Goal: Transaction & Acquisition: Book appointment/travel/reservation

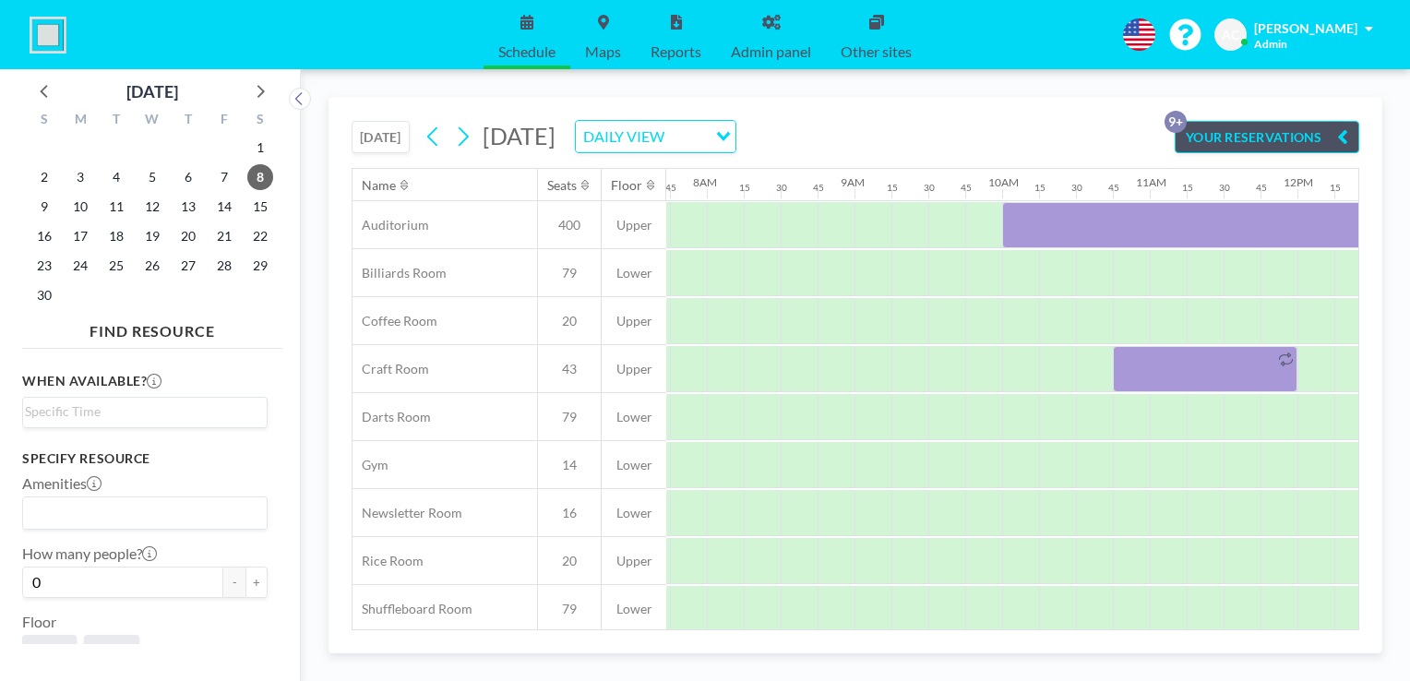
scroll to position [0, 1145]
click at [37, 95] on icon at bounding box center [45, 90] width 24 height 24
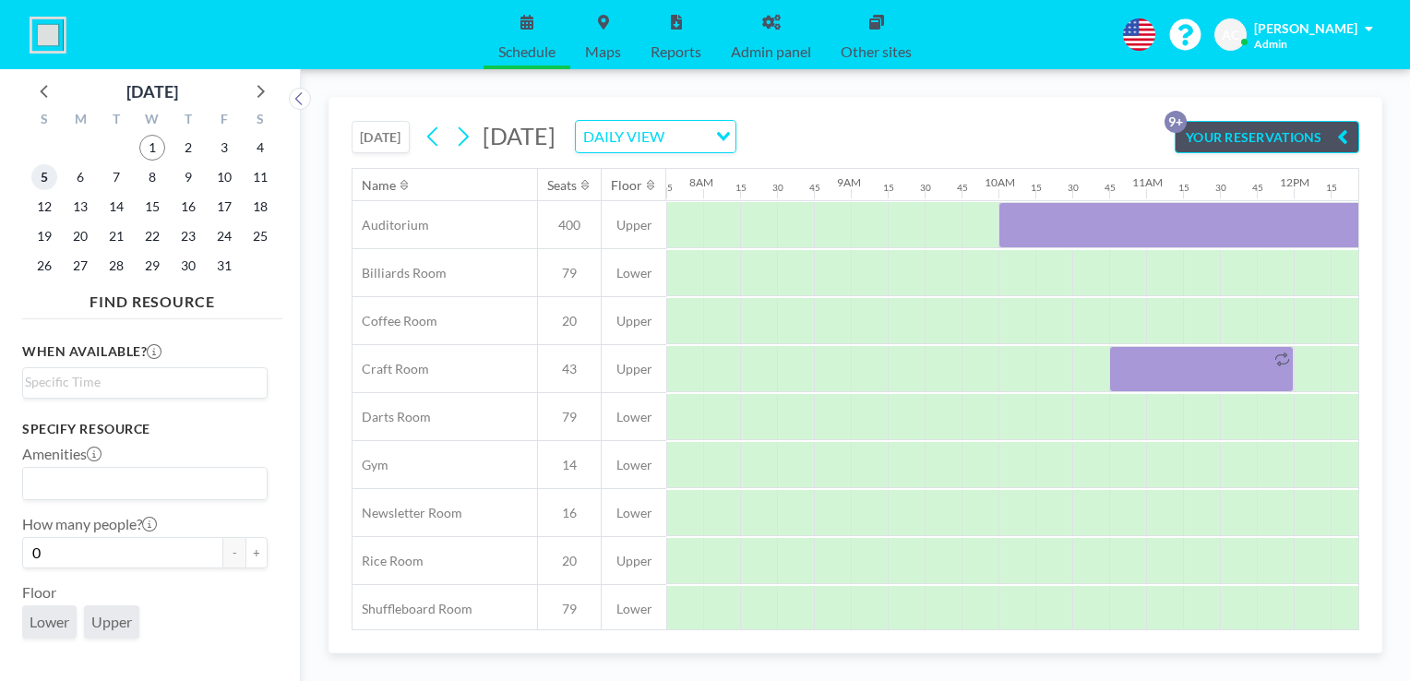
click at [42, 179] on span "5" at bounding box center [44, 177] width 26 height 26
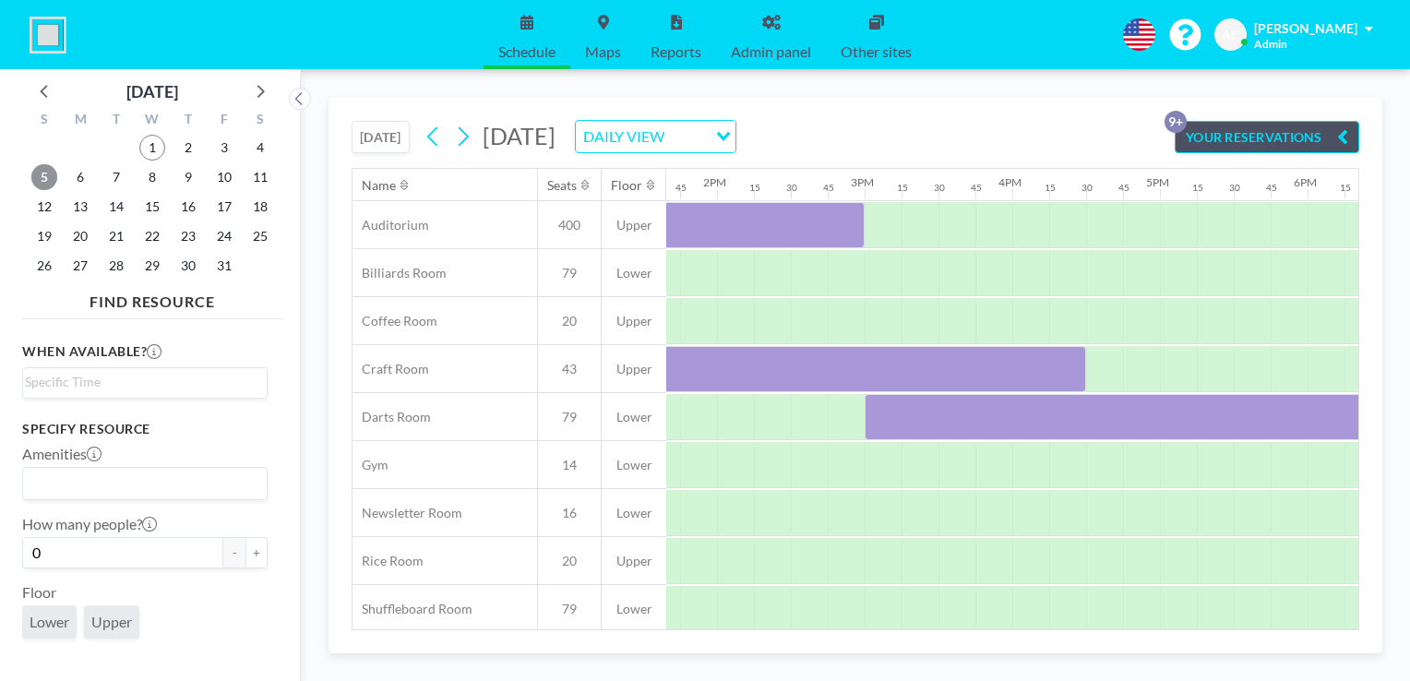
scroll to position [0, 2861]
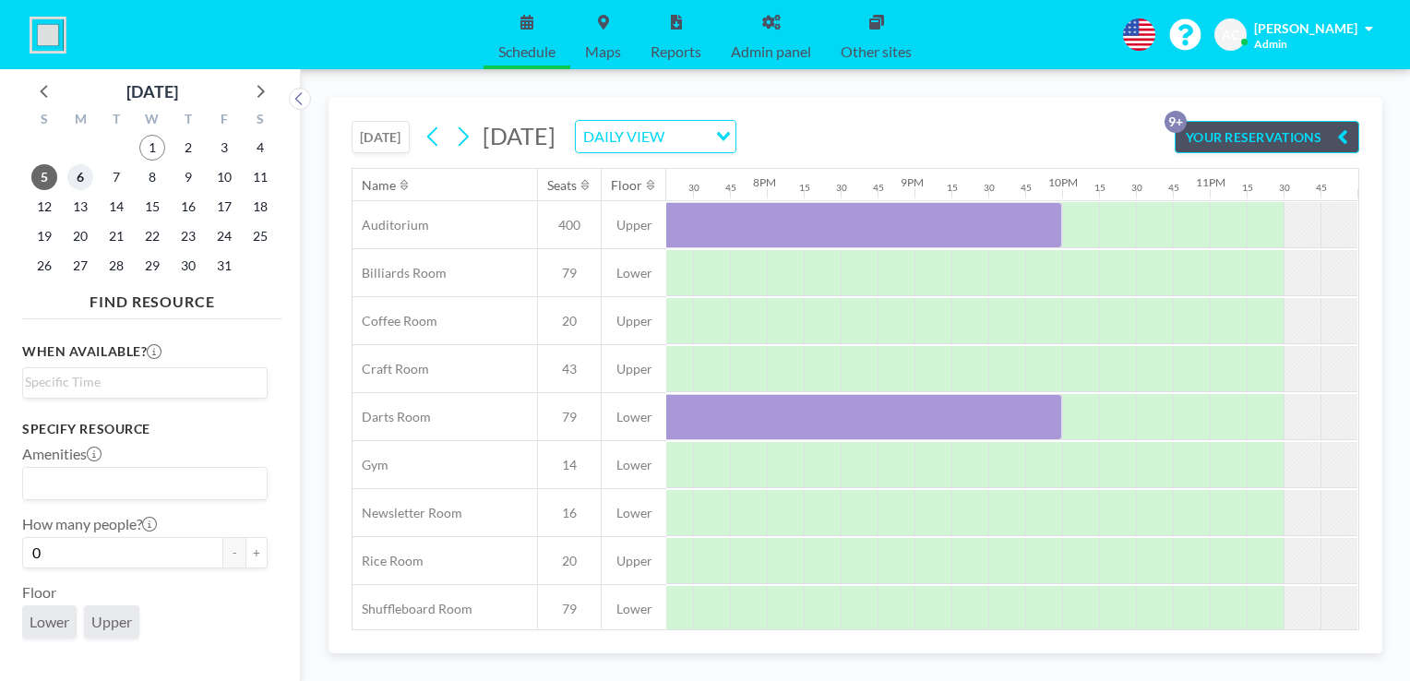
click at [85, 176] on span "6" at bounding box center [80, 177] width 26 height 26
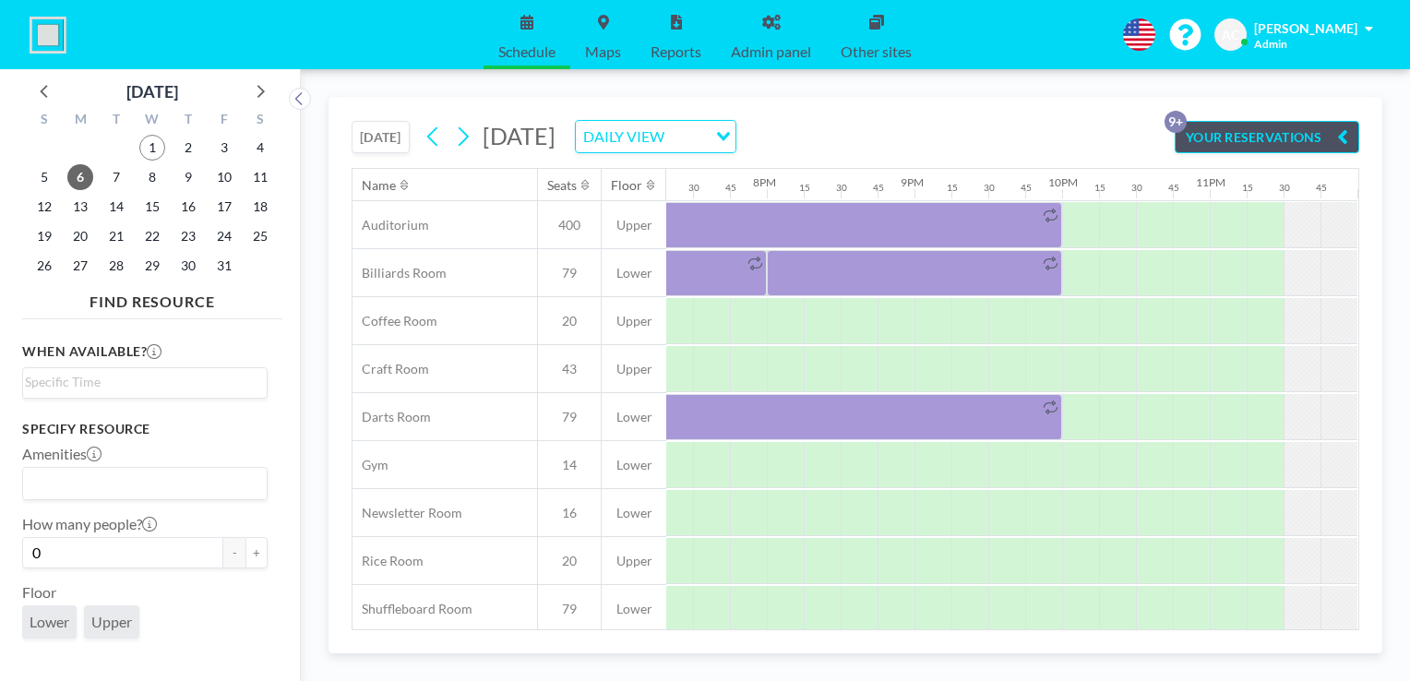
click at [774, 630] on div "[DATE] [DATE] DAILY VIEW Loading... YOUR RESERVATIONS 9+ Name Seats Floor 12AM …" at bounding box center [856, 375] width 1054 height 557
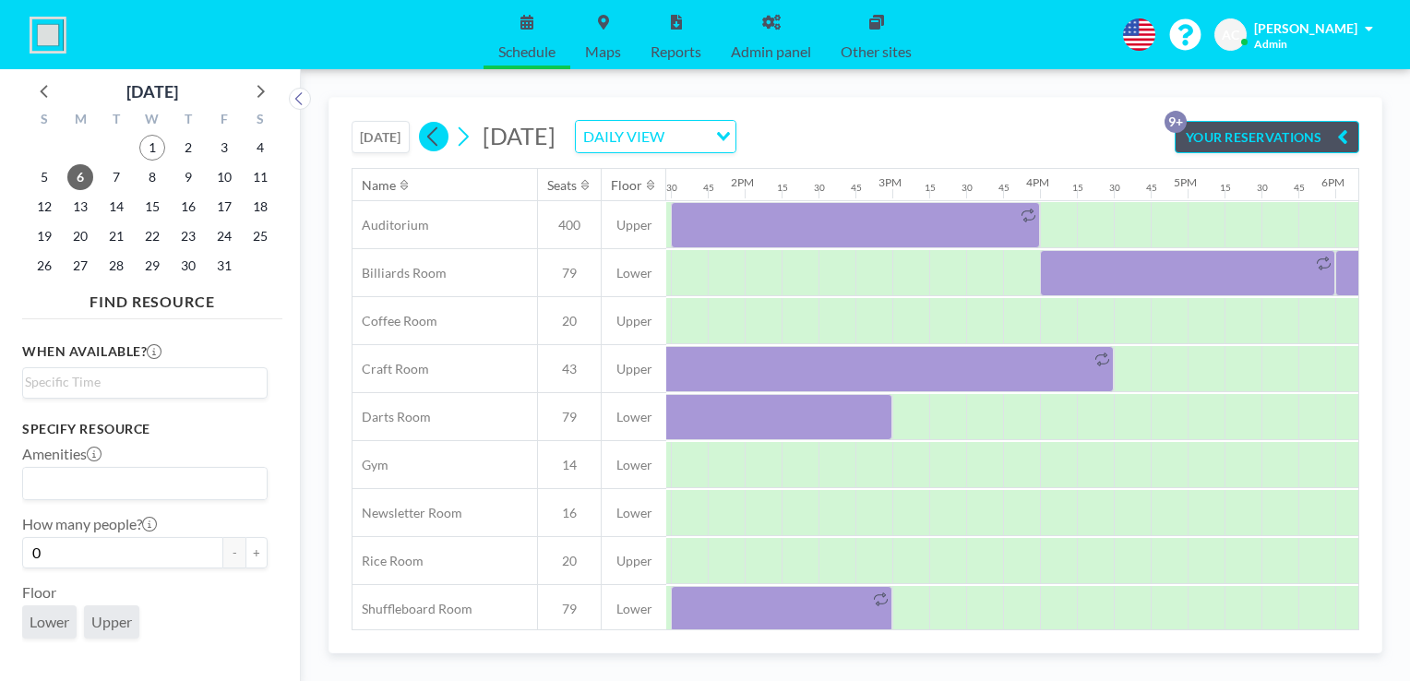
click at [432, 135] on icon at bounding box center [432, 136] width 10 height 19
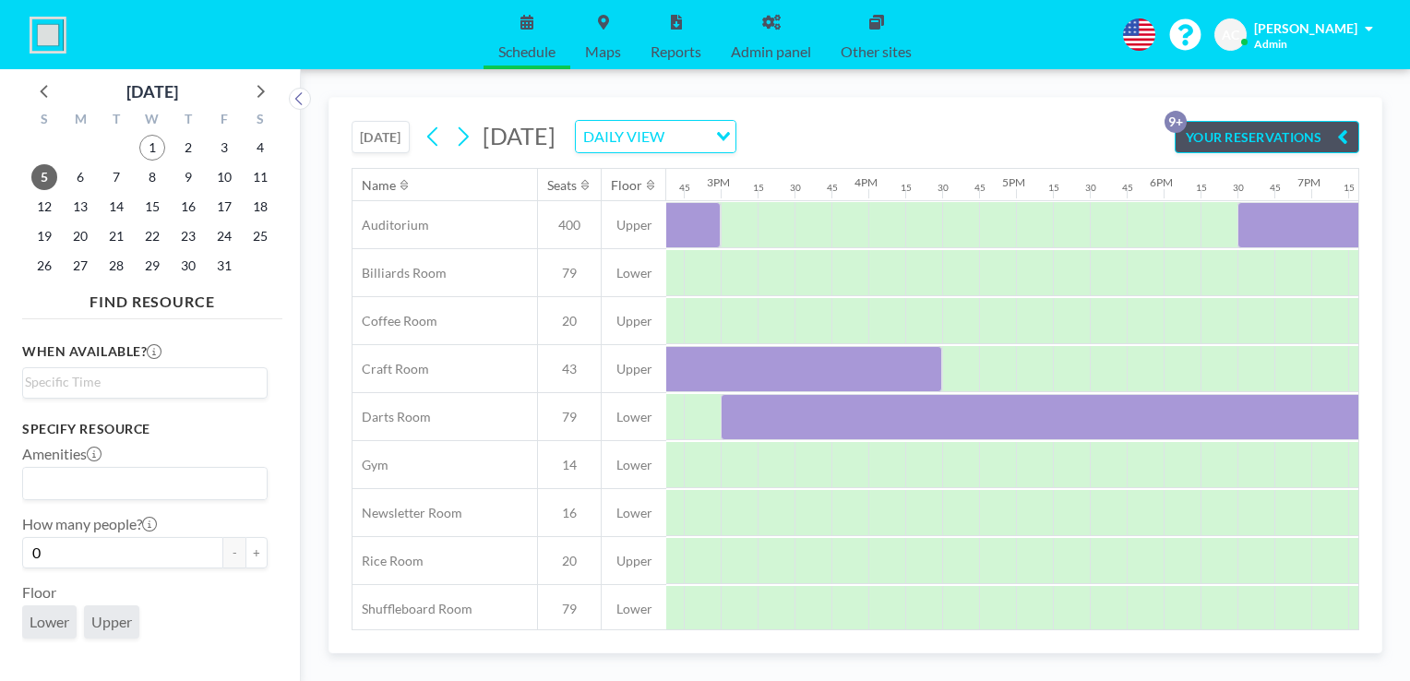
scroll to position [0, 2173]
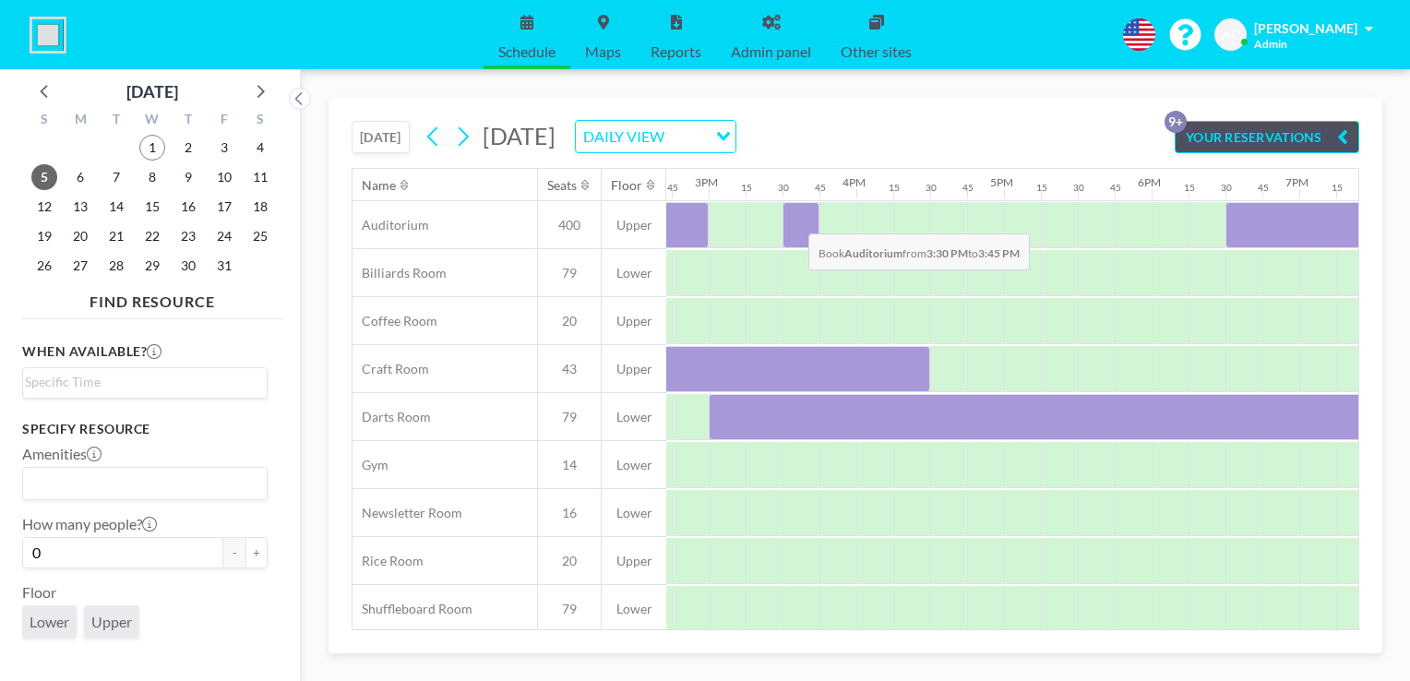
click at [794, 219] on div at bounding box center [801, 225] width 37 height 46
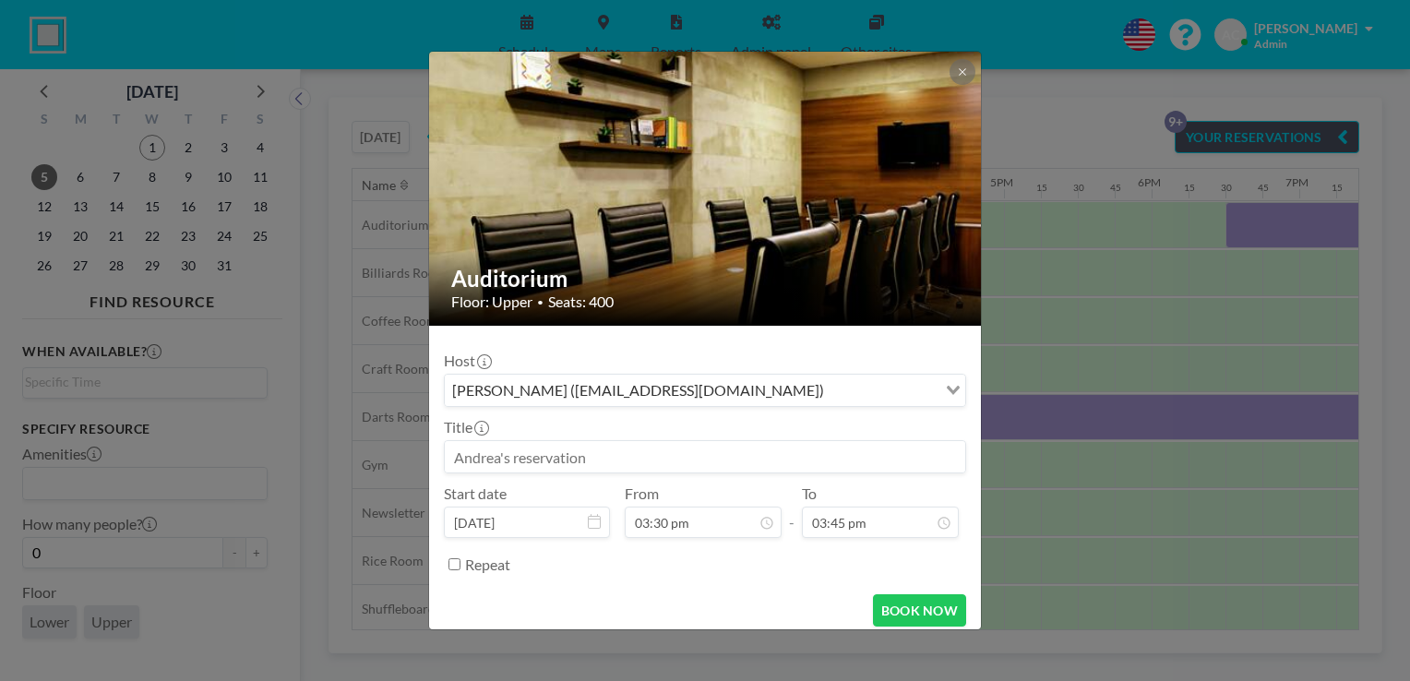
click at [794, 219] on div at bounding box center [706, 189] width 554 height 274
click at [679, 456] on input at bounding box center [705, 456] width 521 height 31
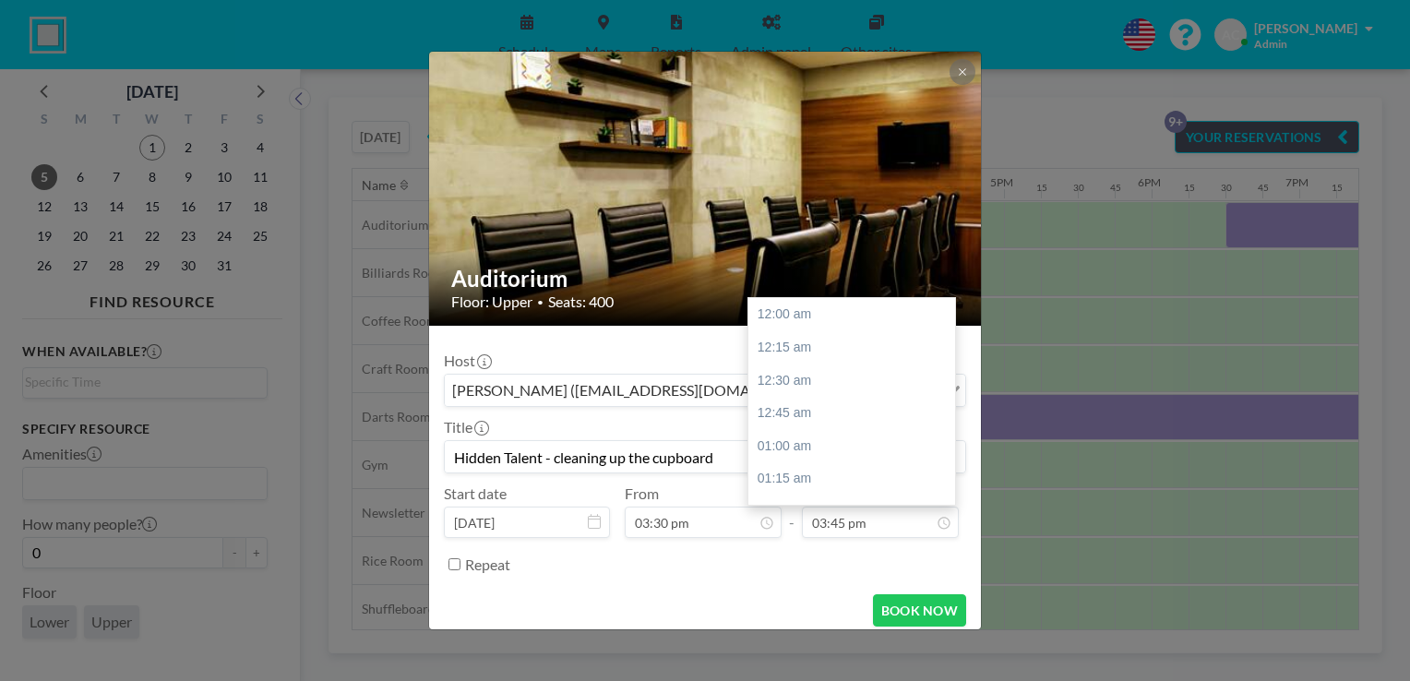
scroll to position [2070, 0]
type input "Hidden Talent - cleaning up the cupboard"
click at [811, 482] on div "05:00 pm" at bounding box center [857, 478] width 216 height 33
click at [827, 530] on input "05:00 pm" at bounding box center [880, 522] width 157 height 31
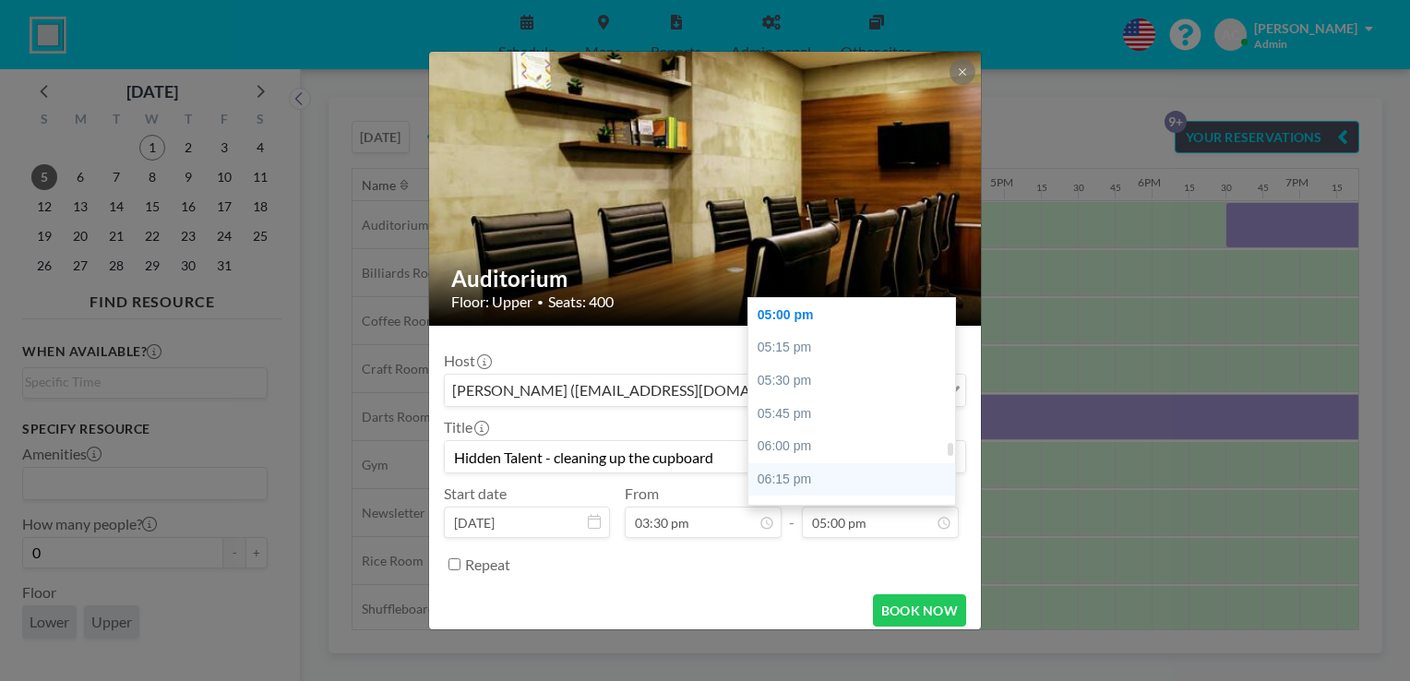
click at [813, 467] on div "06:15 pm" at bounding box center [857, 479] width 216 height 33
click at [823, 522] on input "06:15 pm" at bounding box center [880, 522] width 157 height 31
click at [809, 348] on div "06:30 pm" at bounding box center [857, 346] width 216 height 33
type input "06:30 pm"
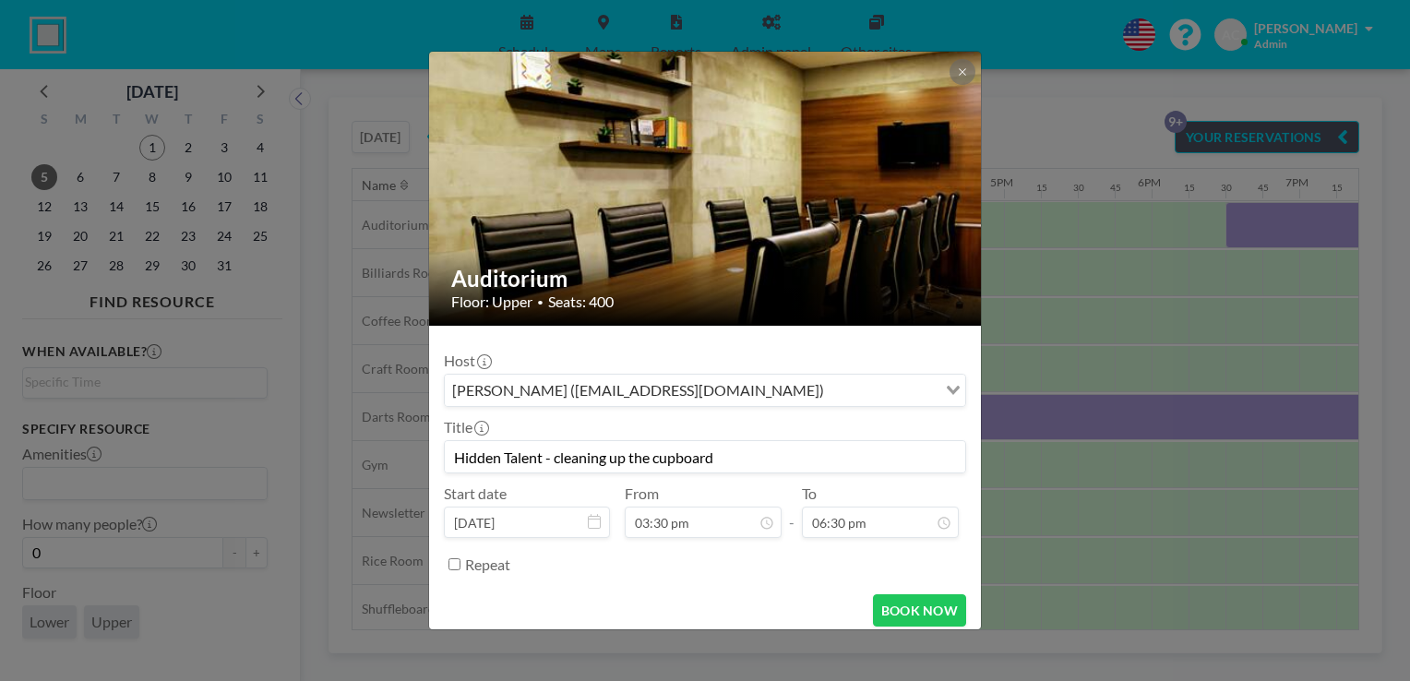
scroll to position [2431, 0]
click at [897, 613] on button "BOOK NOW" at bounding box center [919, 610] width 93 height 32
